Goal: Navigation & Orientation: Find specific page/section

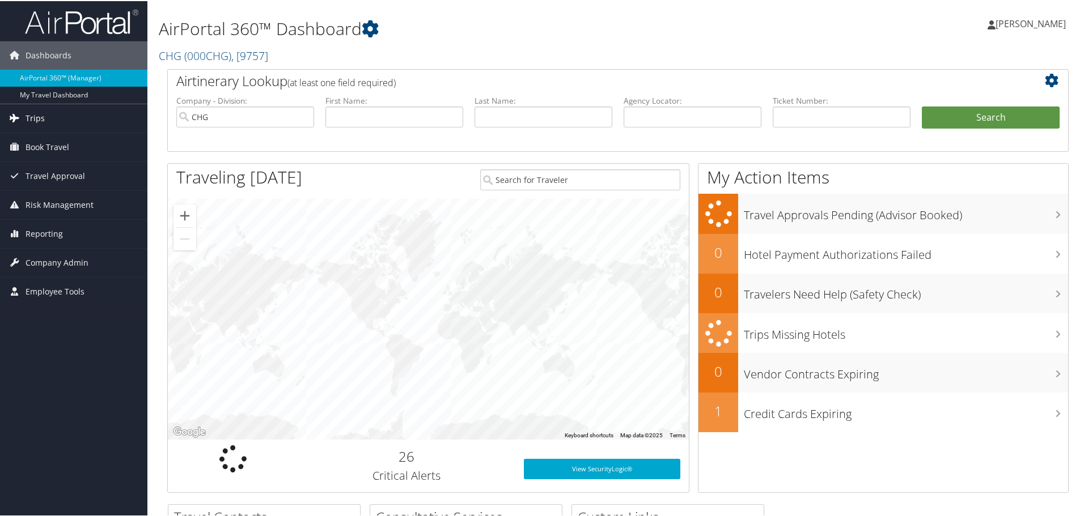
drag, startPoint x: 47, startPoint y: 115, endPoint x: 48, endPoint y: 121, distance: 5.7
click at [47, 116] on link "Trips" at bounding box center [73, 117] width 147 height 28
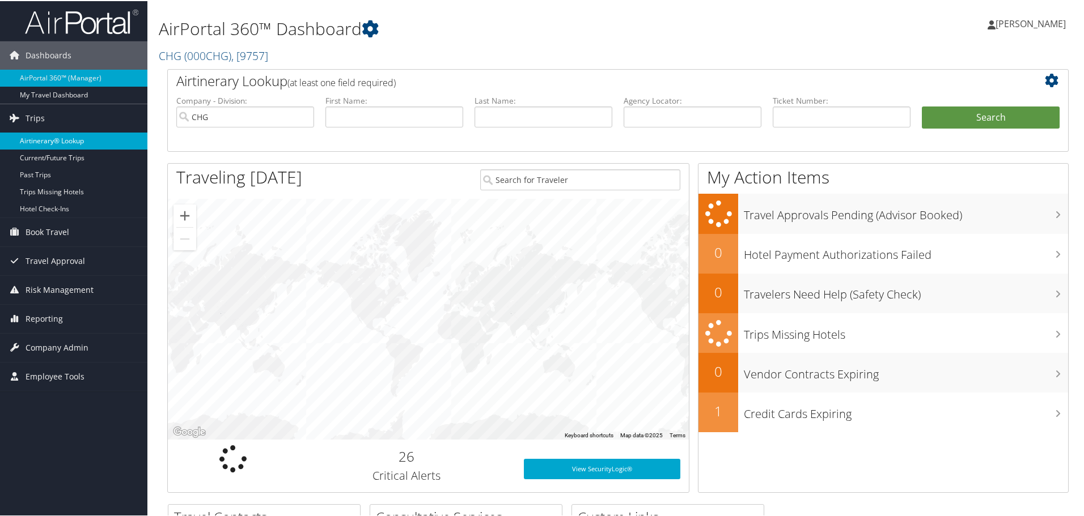
click at [46, 139] on link "Airtinerary® Lookup" at bounding box center [73, 139] width 147 height 17
